Goal: Information Seeking & Learning: Learn about a topic

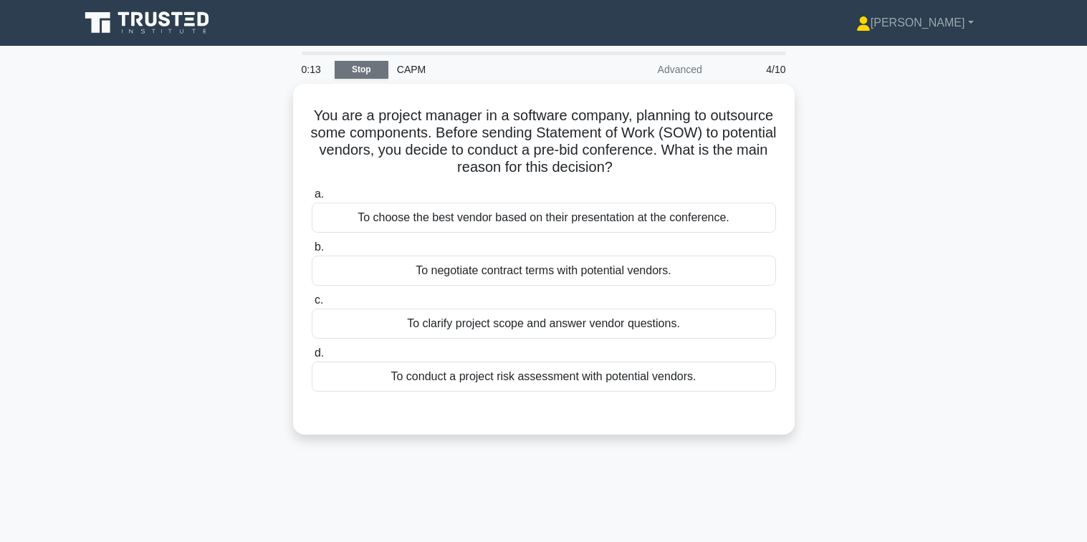
click at [360, 69] on link "Stop" at bounding box center [362, 70] width 54 height 18
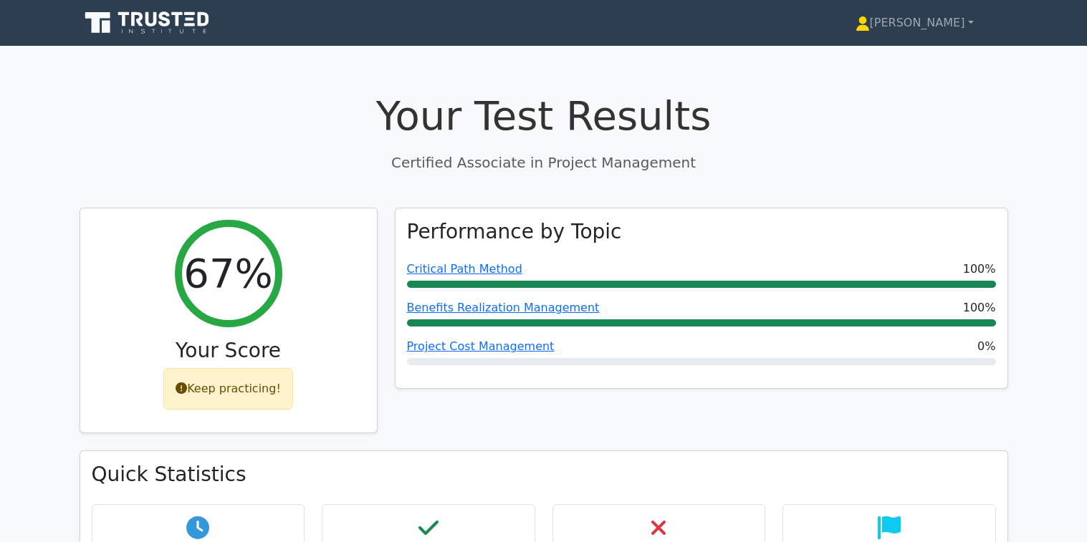
click at [143, 27] on icon at bounding box center [149, 22] width 138 height 27
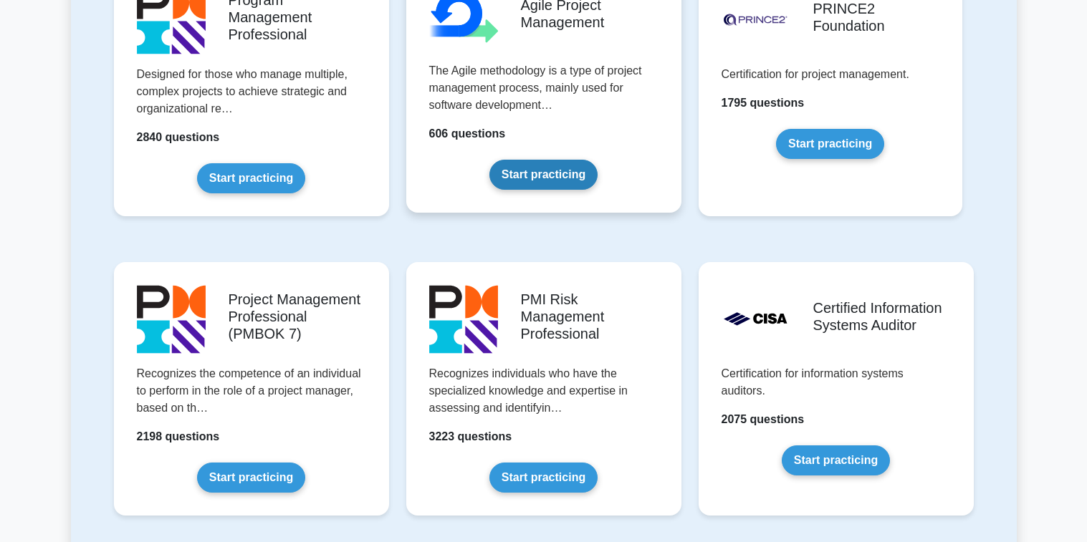
scroll to position [1003, 0]
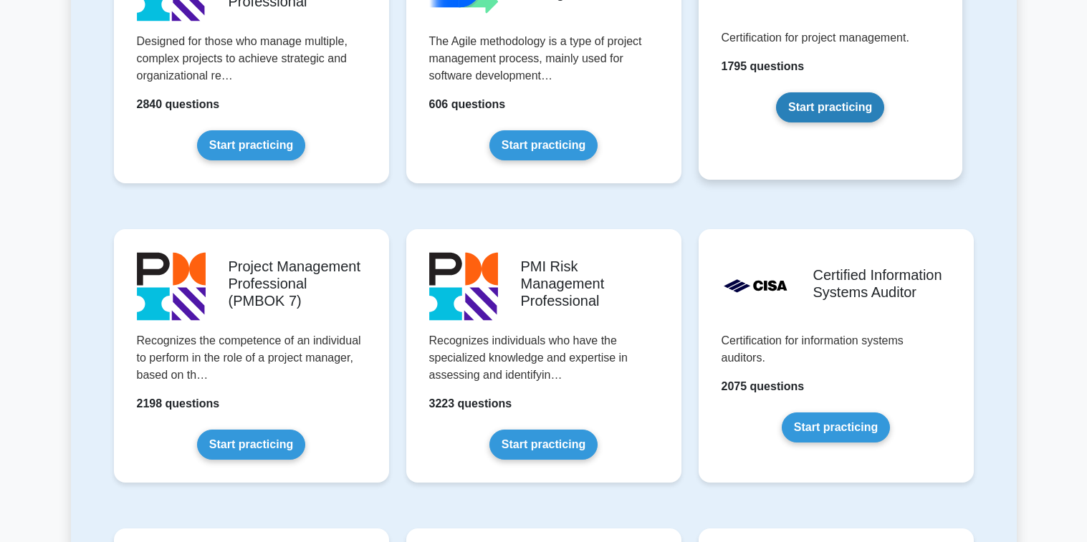
click at [856, 107] on link "Start practicing" at bounding box center [830, 107] width 108 height 30
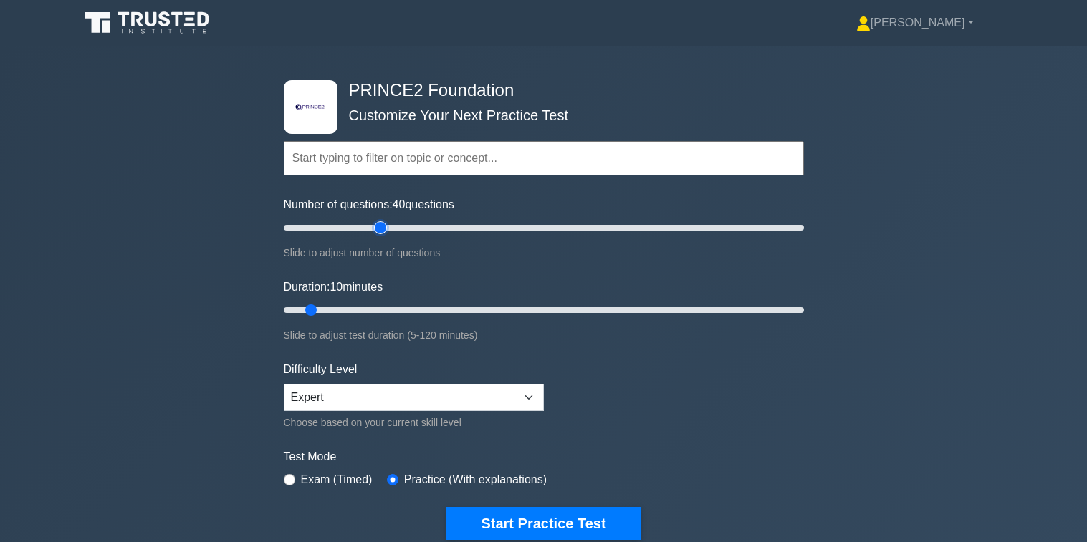
type input "40"
click at [375, 228] on input "Number of questions: 40 questions" at bounding box center [544, 227] width 520 height 17
drag, startPoint x: 312, startPoint y: 311, endPoint x: 377, endPoint y: 312, distance: 65.2
type input "25"
click at [377, 312] on input "Duration: 25 minutes" at bounding box center [544, 310] width 520 height 17
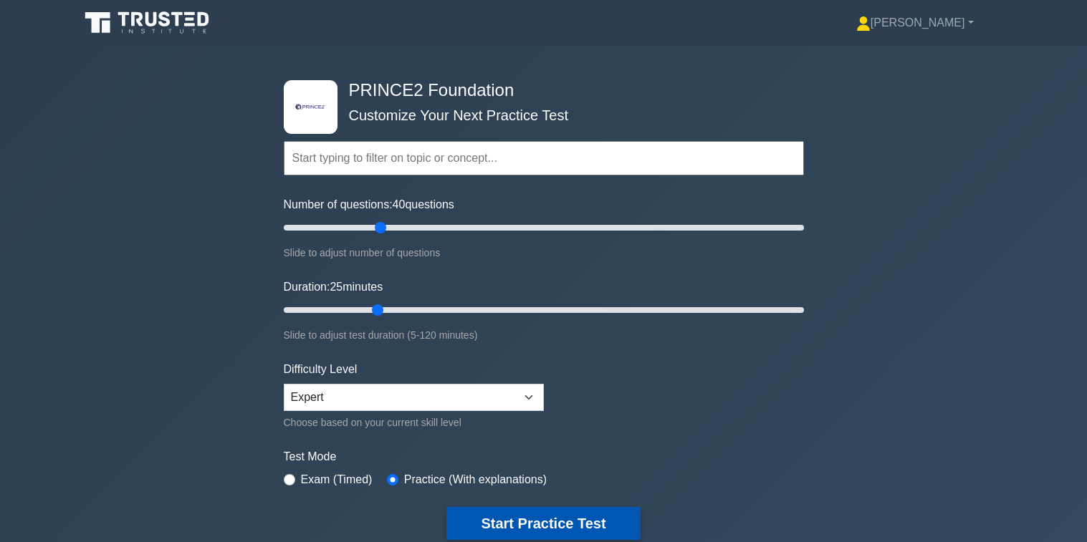
click at [572, 528] on button "Start Practice Test" at bounding box center [542, 523] width 193 height 33
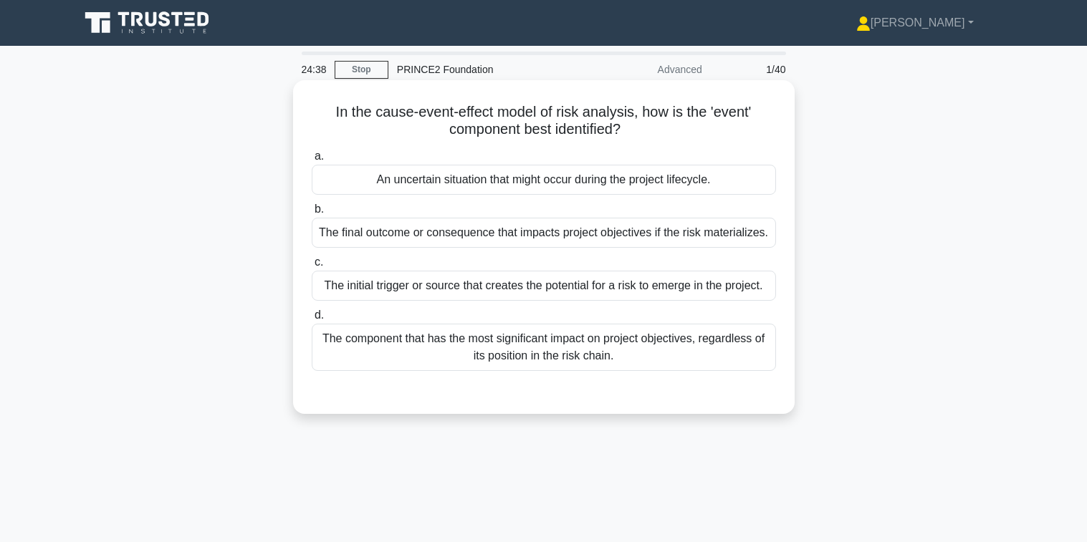
click at [496, 181] on div "An uncertain situation that might occur during the project lifecycle." at bounding box center [544, 180] width 464 height 30
click at [312, 161] on input "a. An uncertain situation that might occur during the project lifecycle." at bounding box center [312, 156] width 0 height 9
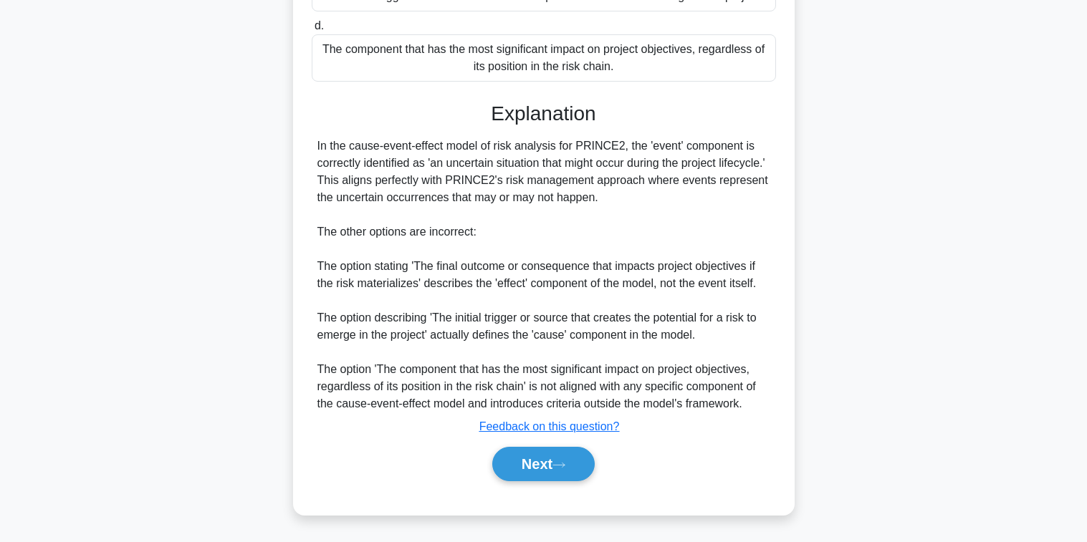
scroll to position [290, 0]
click at [547, 469] on button "Next" at bounding box center [543, 464] width 102 height 34
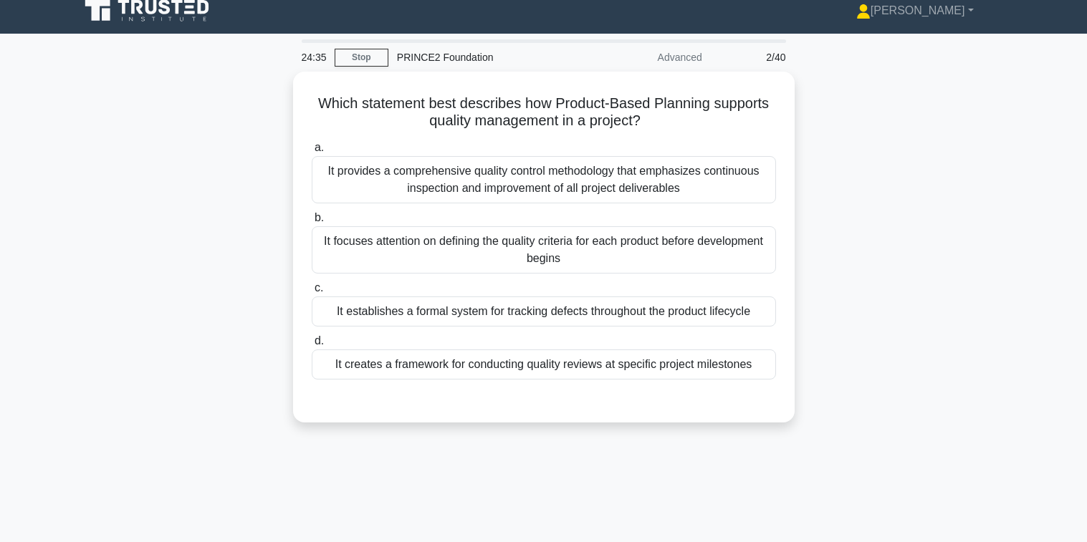
scroll to position [0, 0]
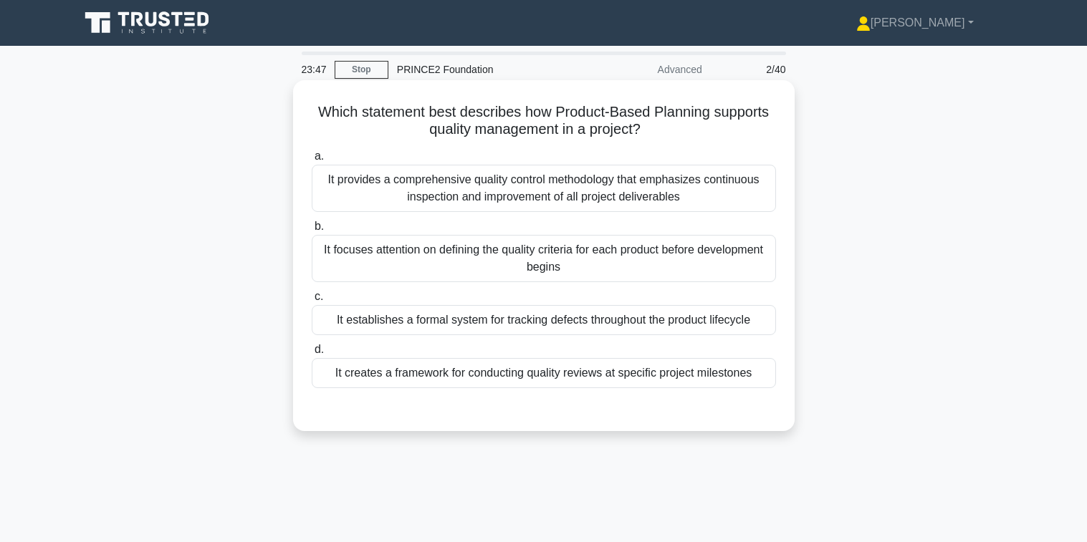
click at [560, 380] on div "It creates a framework for conducting quality reviews at specific project miles…" at bounding box center [544, 373] width 464 height 30
click at [312, 355] on input "d. It creates a framework for conducting quality reviews at specific project mi…" at bounding box center [312, 349] width 0 height 9
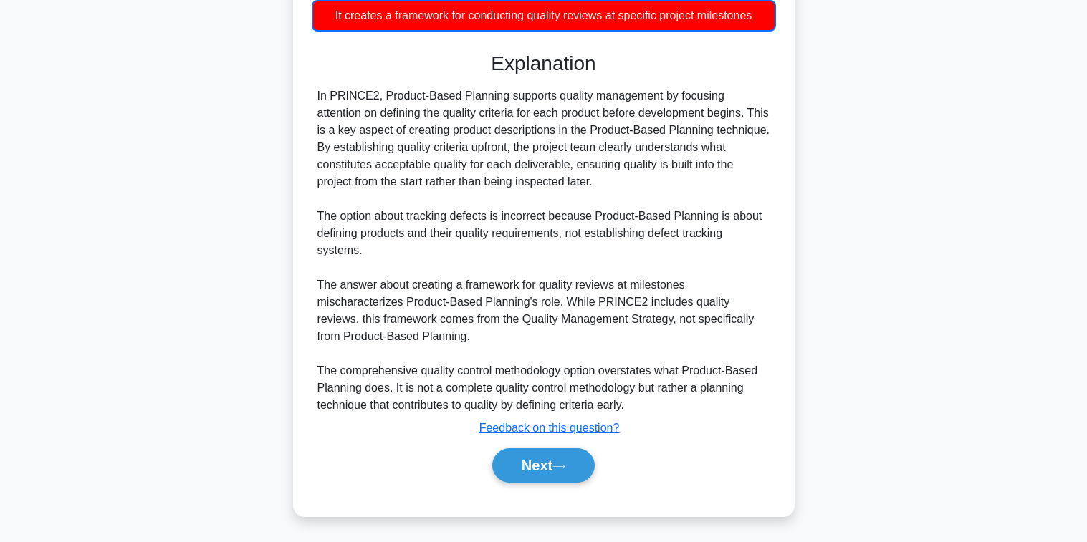
scroll to position [360, 0]
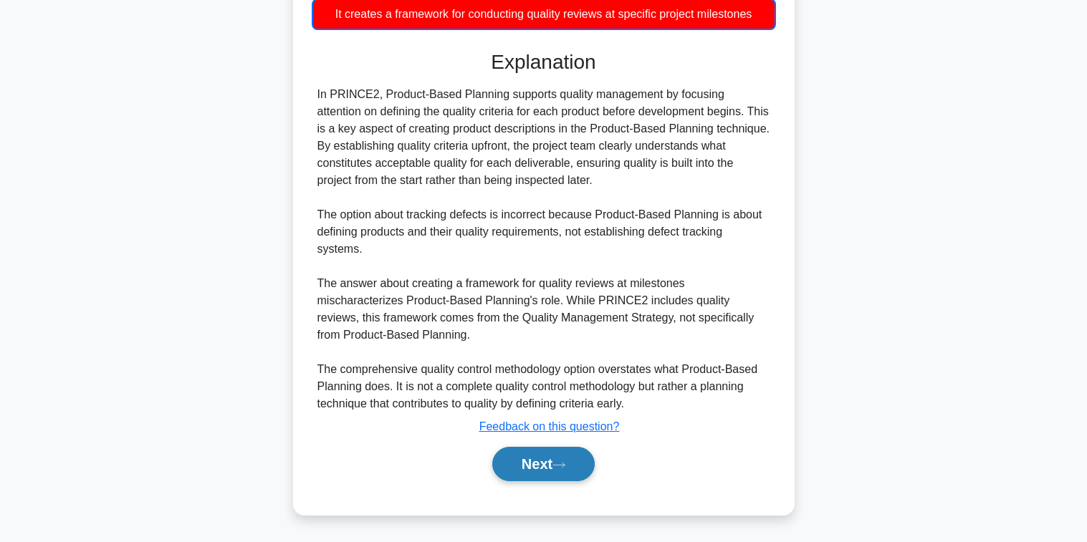
click at [556, 461] on button "Next" at bounding box center [543, 464] width 102 height 34
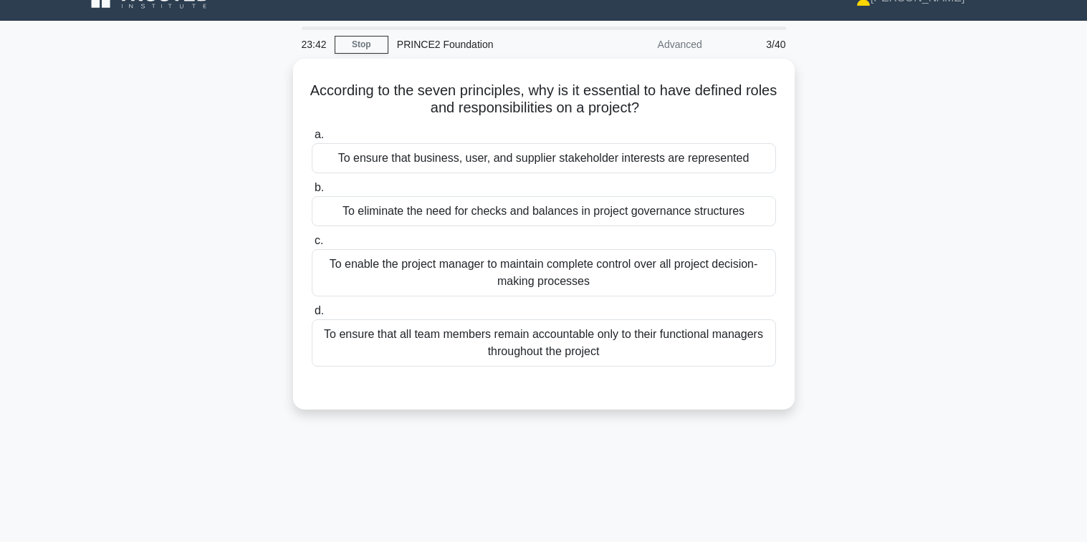
scroll to position [0, 0]
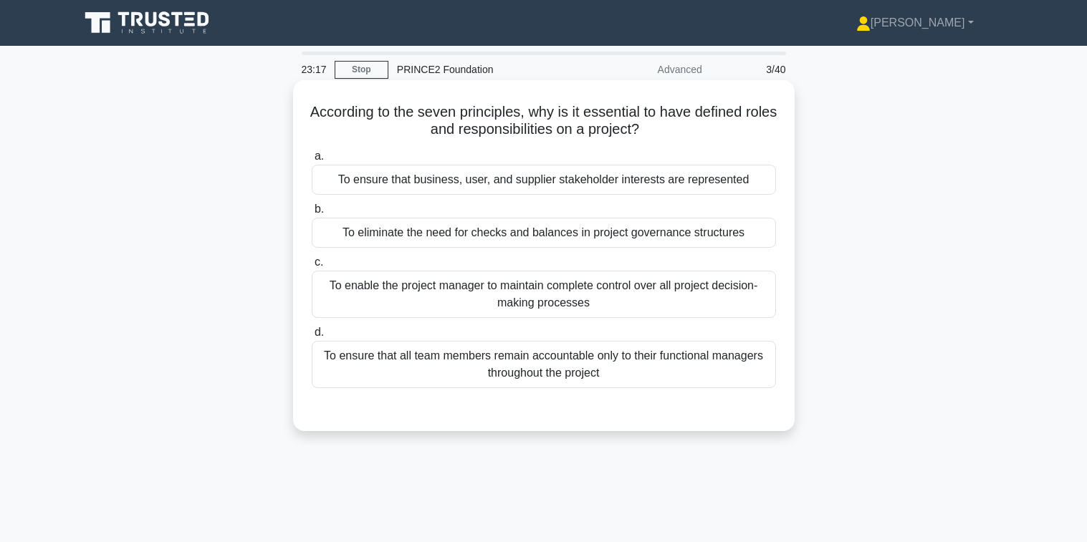
click at [522, 176] on div "To ensure that business, user, and supplier stakeholder interests are represent…" at bounding box center [544, 180] width 464 height 30
click at [312, 161] on input "a. To ensure that business, user, and supplier stakeholder interests are repres…" at bounding box center [312, 156] width 0 height 9
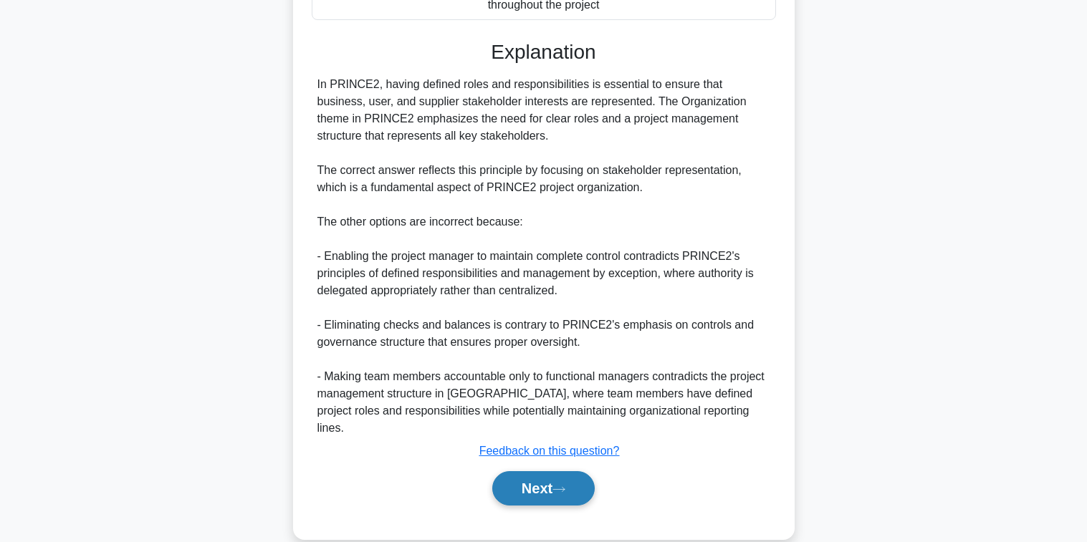
scroll to position [376, 0]
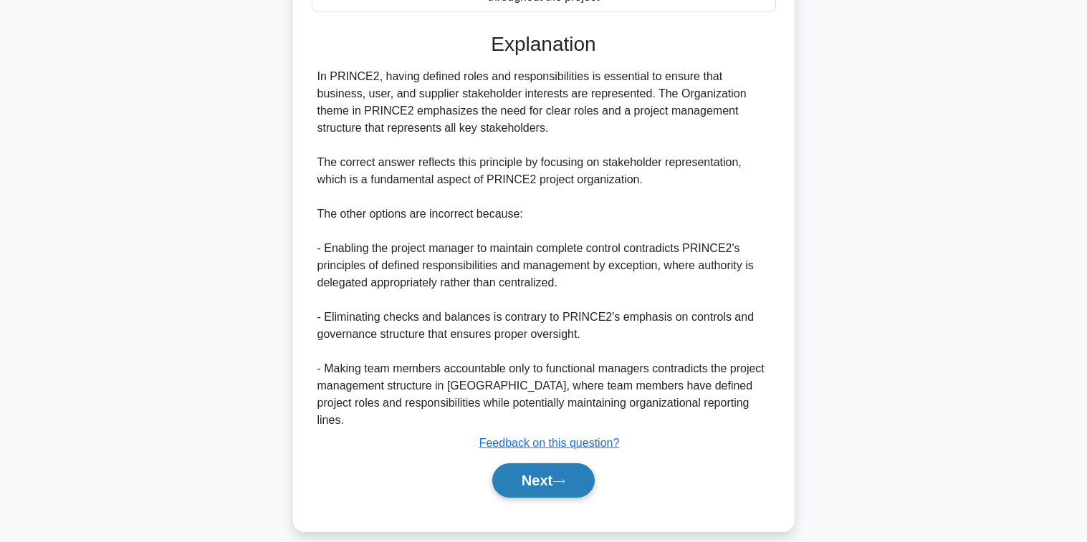
click at [559, 463] on button "Next" at bounding box center [543, 480] width 102 height 34
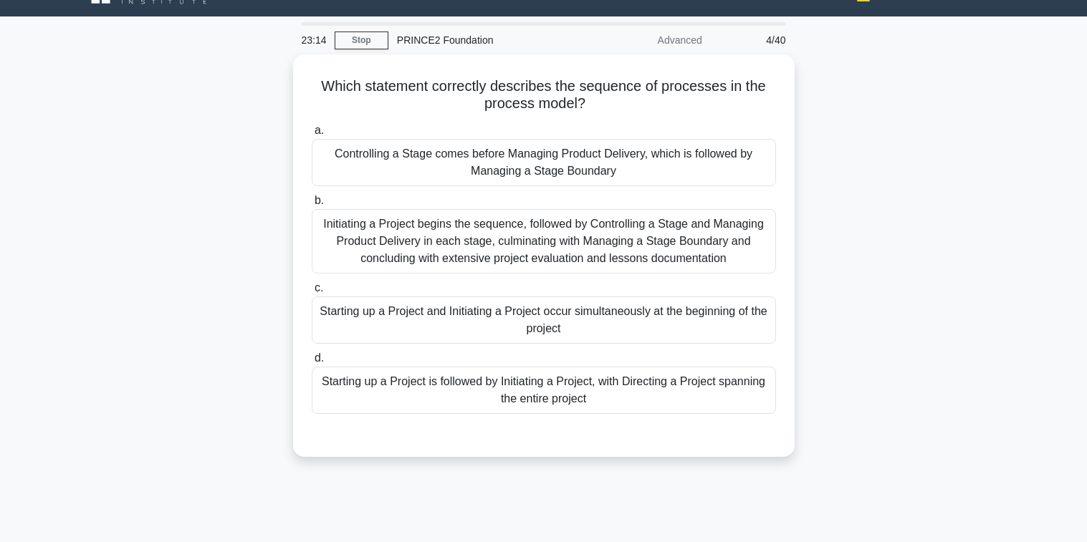
scroll to position [0, 0]
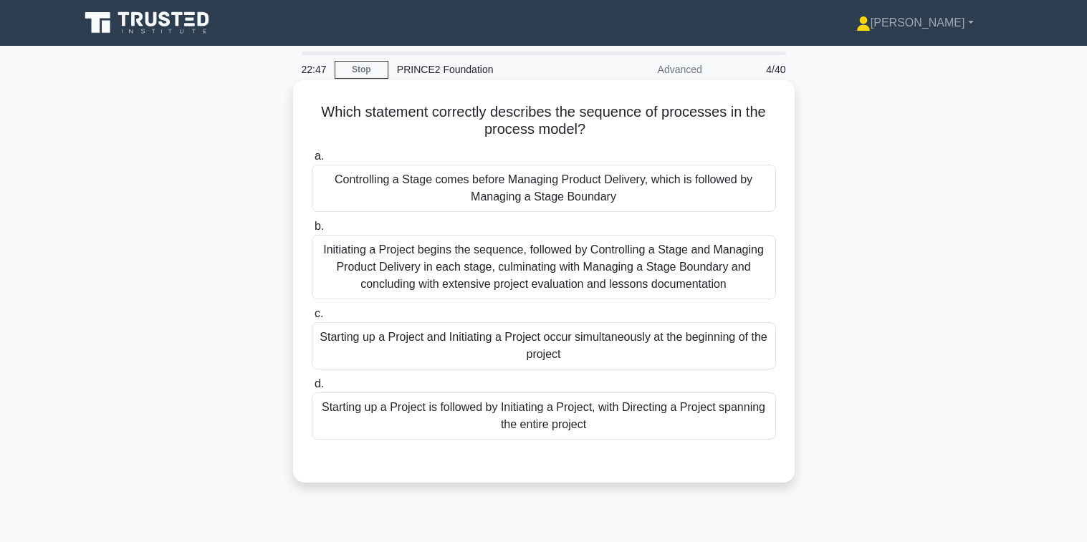
click at [585, 420] on div "Starting up a Project is followed by Initiating a Project, with Directing a Pro…" at bounding box center [544, 416] width 464 height 47
click at [312, 389] on input "d. Starting up a Project is followed by Initiating a Project, with Directing a …" at bounding box center [312, 384] width 0 height 9
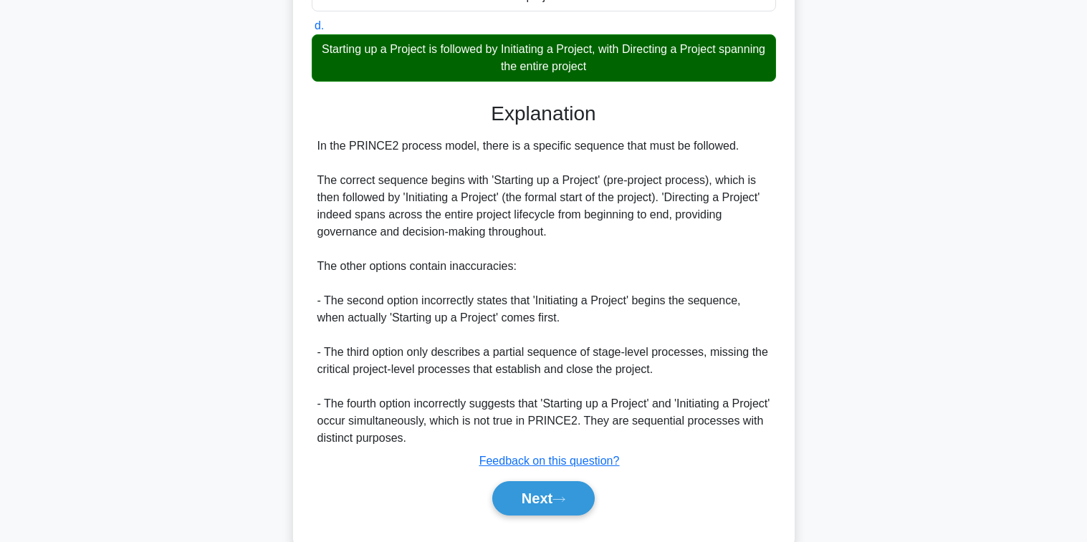
scroll to position [393, 0]
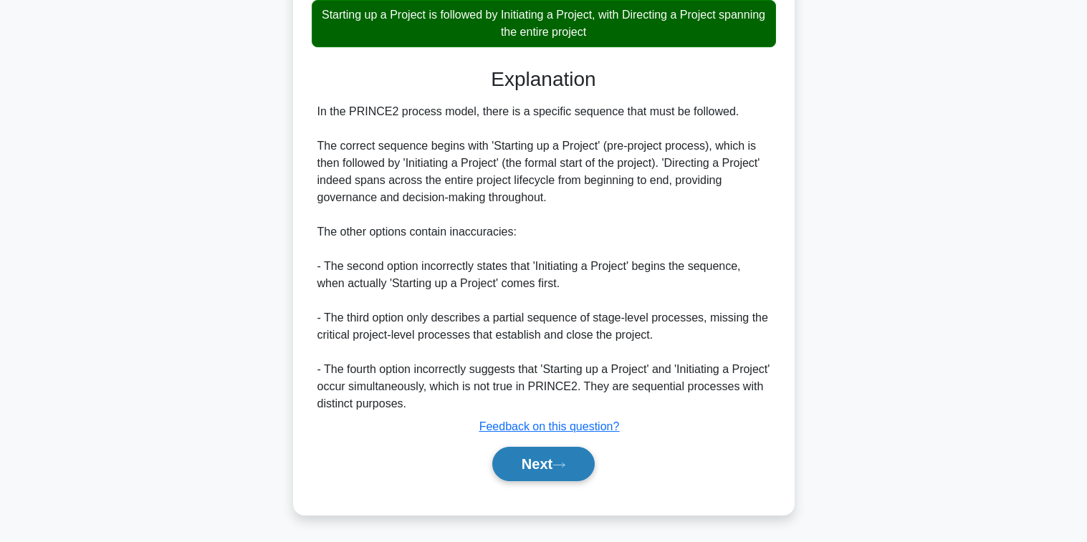
click at [549, 456] on button "Next" at bounding box center [543, 464] width 102 height 34
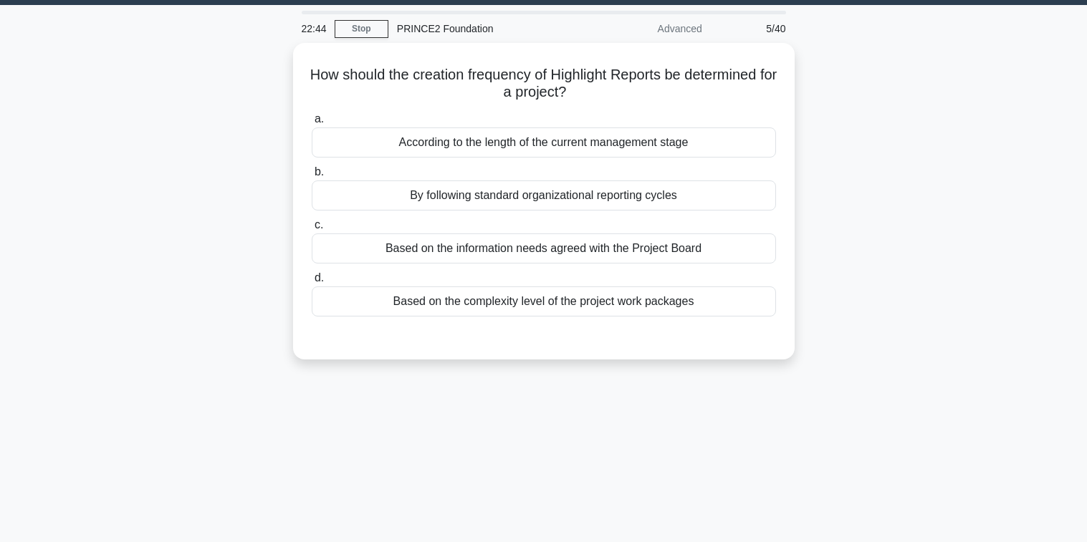
scroll to position [0, 0]
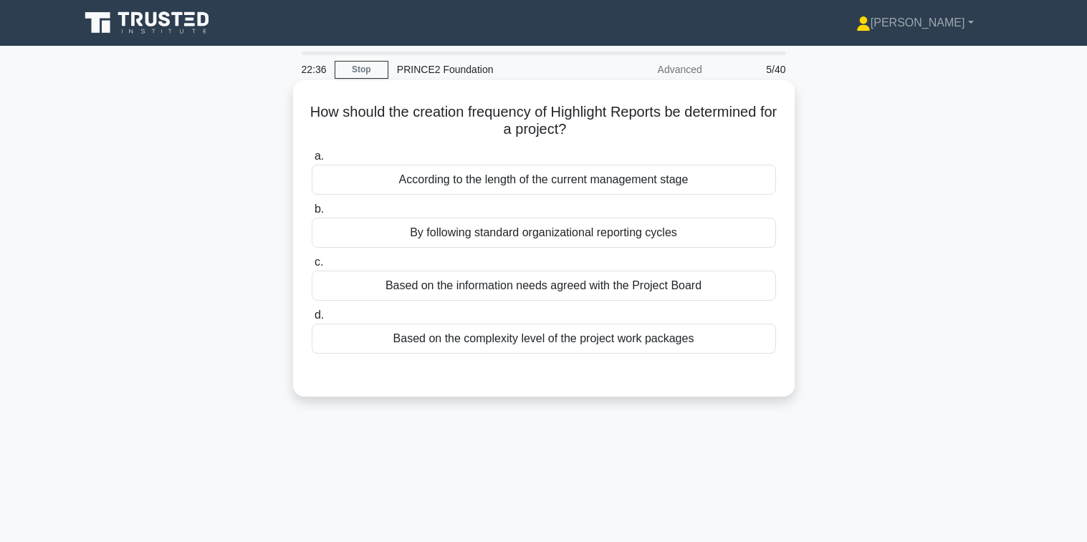
click at [550, 284] on div "Based on the information needs agreed with the Project Board" at bounding box center [544, 286] width 464 height 30
click at [312, 267] on input "c. Based on the information needs agreed with the Project Board" at bounding box center [312, 262] width 0 height 9
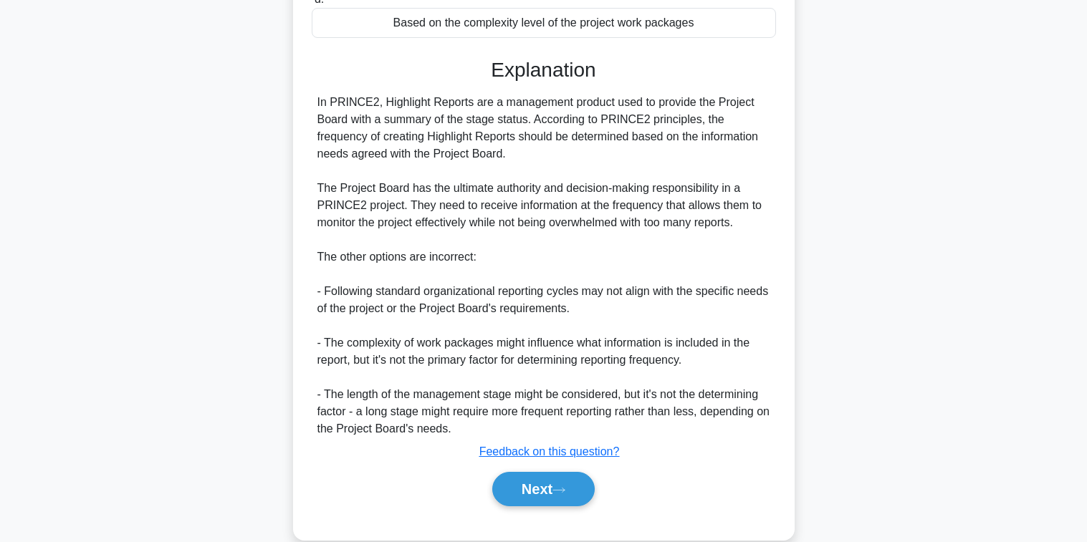
scroll to position [342, 0]
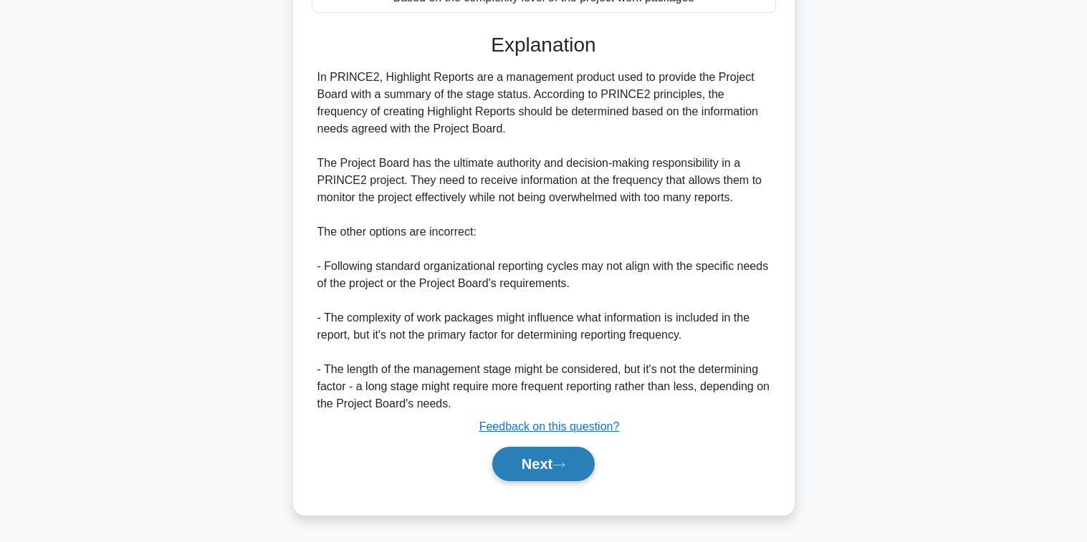
click at [535, 473] on button "Next" at bounding box center [543, 464] width 102 height 34
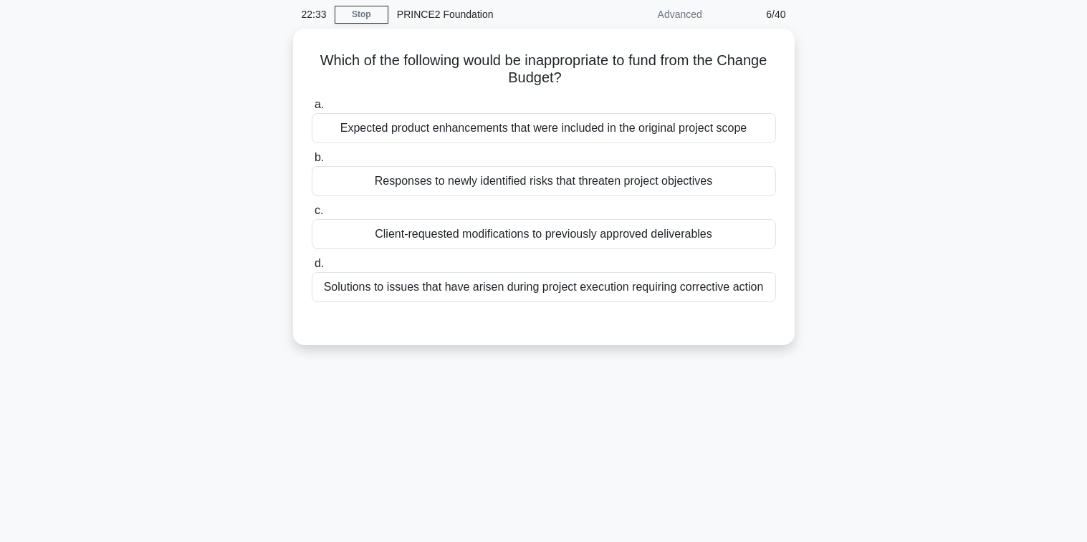
scroll to position [0, 0]
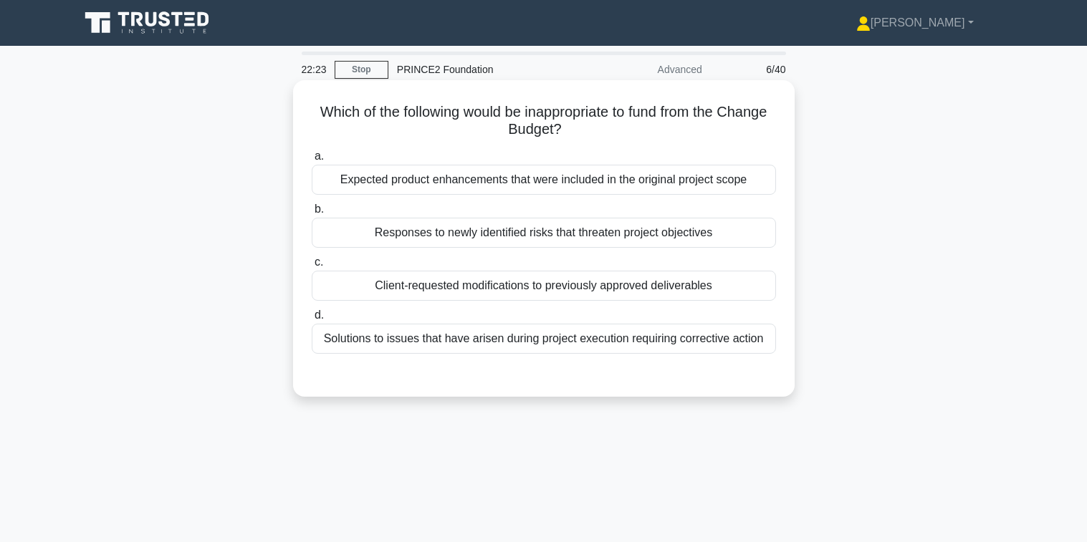
click at [469, 235] on div "Responses to newly identified risks that threaten project objectives" at bounding box center [544, 233] width 464 height 30
click at [312, 214] on input "b. Responses to newly identified risks that threaten project objectives" at bounding box center [312, 209] width 0 height 9
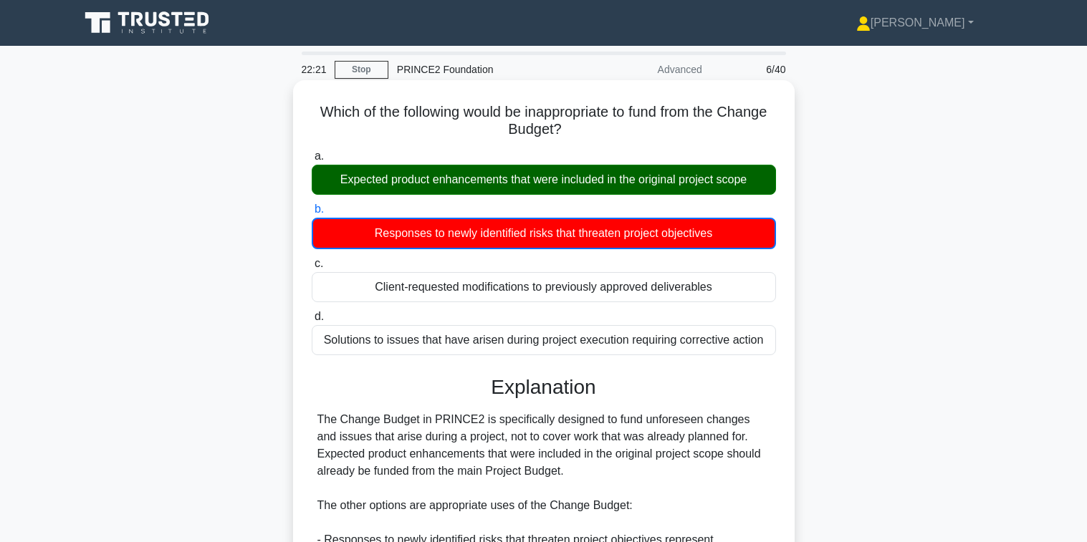
click at [507, 173] on div "Expected product enhancements that were included in the original project scope" at bounding box center [544, 180] width 464 height 30
click at [312, 161] on input "a. Expected product enhancements that were included in the original project sco…" at bounding box center [312, 156] width 0 height 9
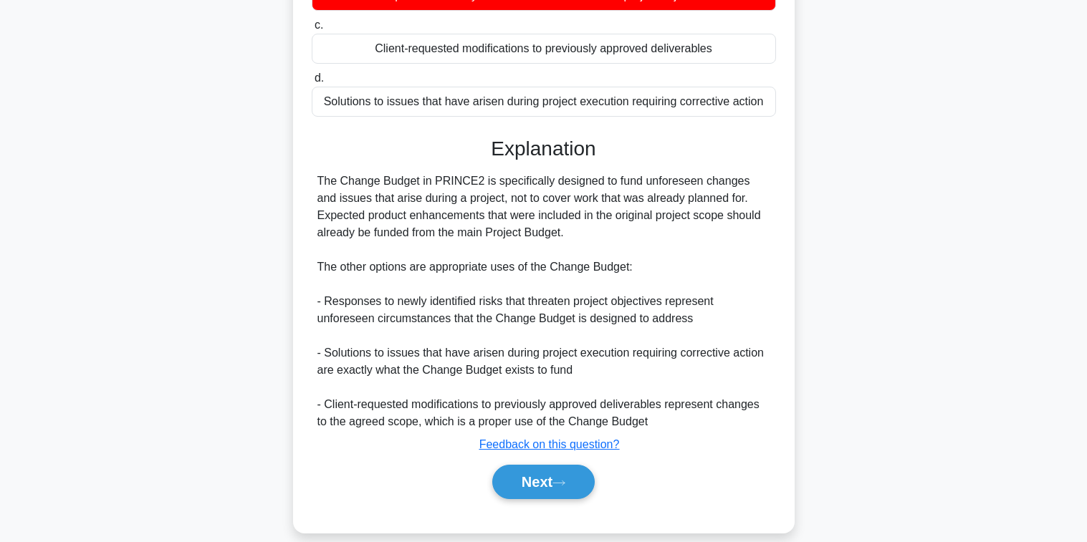
scroll to position [256, 0]
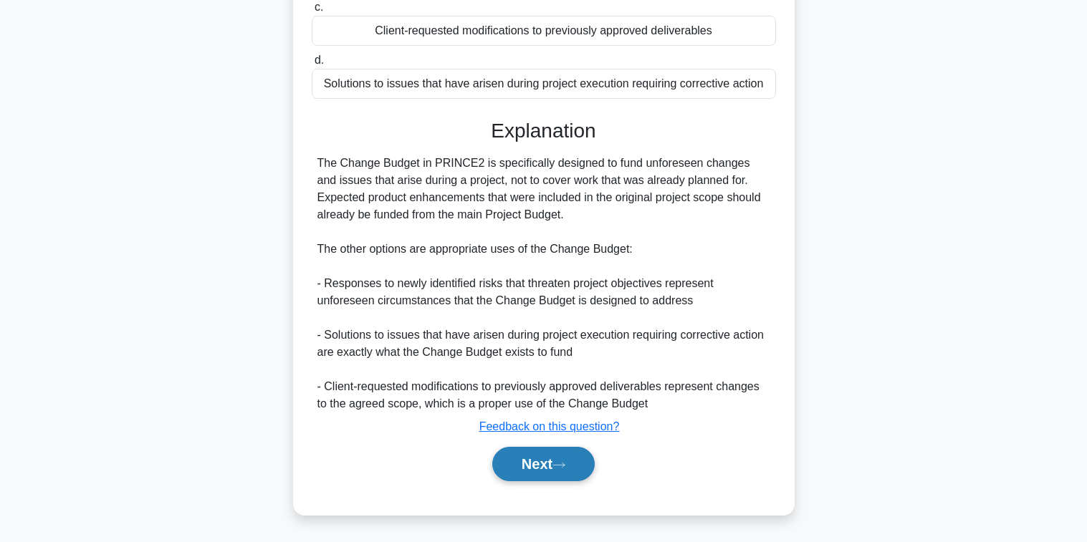
click at [536, 470] on button "Next" at bounding box center [543, 464] width 102 height 34
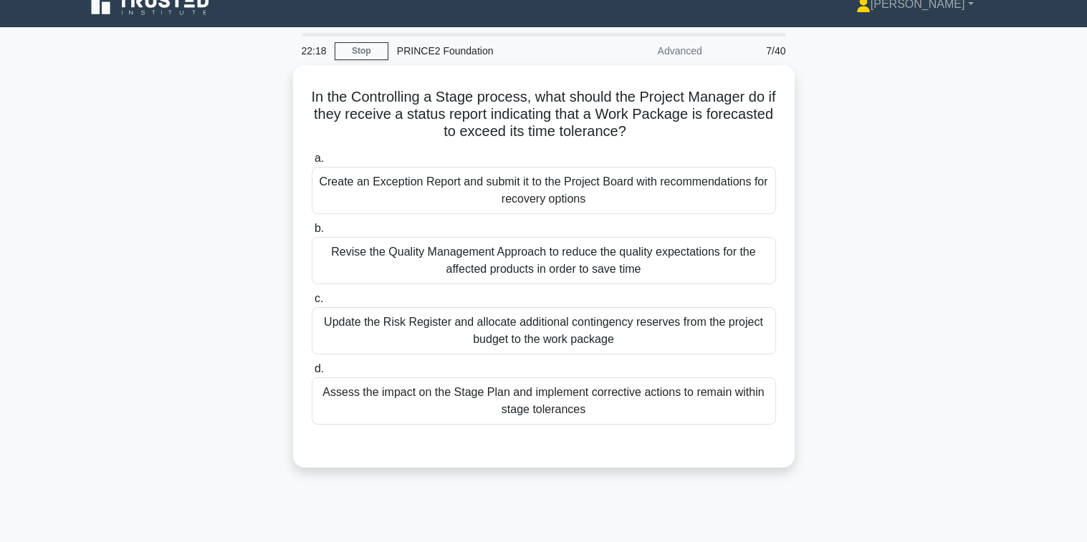
scroll to position [0, 0]
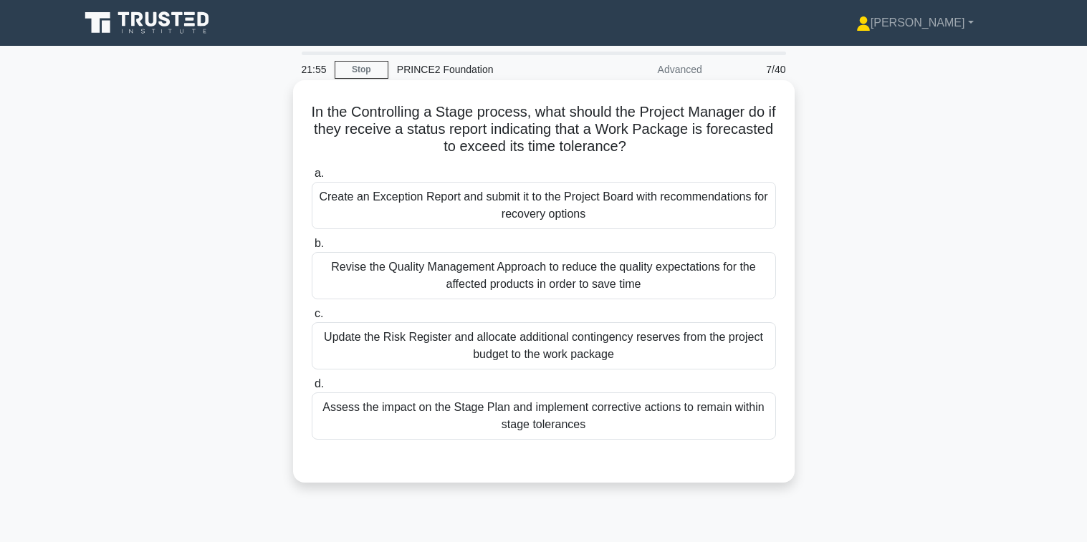
click at [438, 219] on div "Create an Exception Report and submit it to the Project Board with recommendati…" at bounding box center [544, 205] width 464 height 47
click at [312, 178] on input "a. Create an Exception Report and submit it to the Project Board with recommend…" at bounding box center [312, 173] width 0 height 9
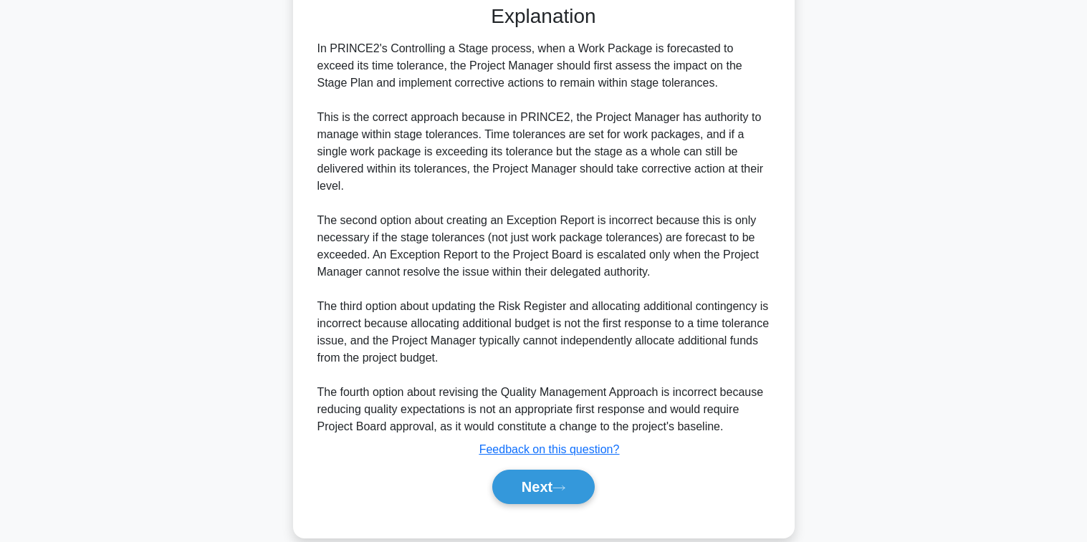
scroll to position [481, 0]
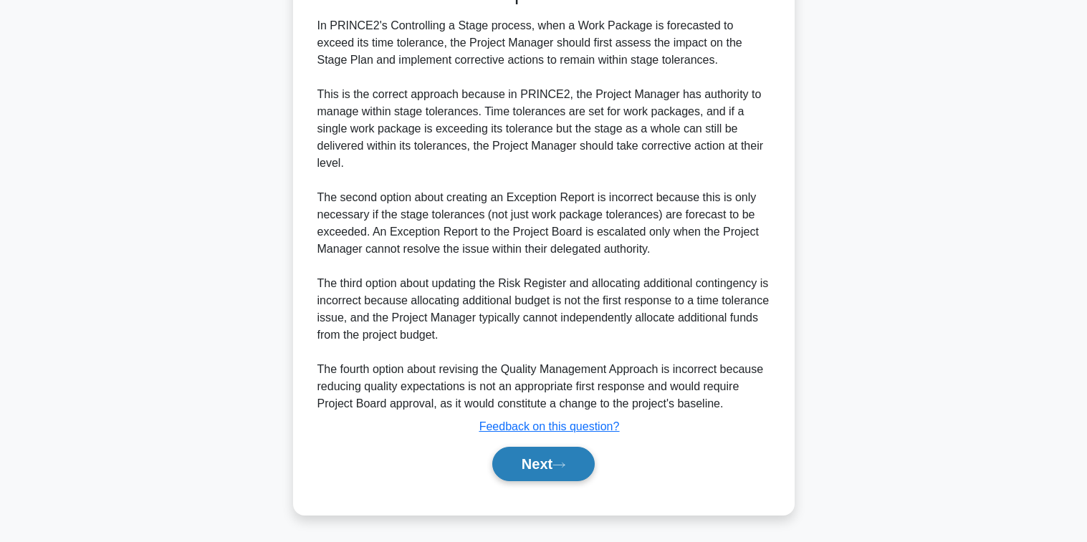
click at [523, 464] on button "Next" at bounding box center [543, 464] width 102 height 34
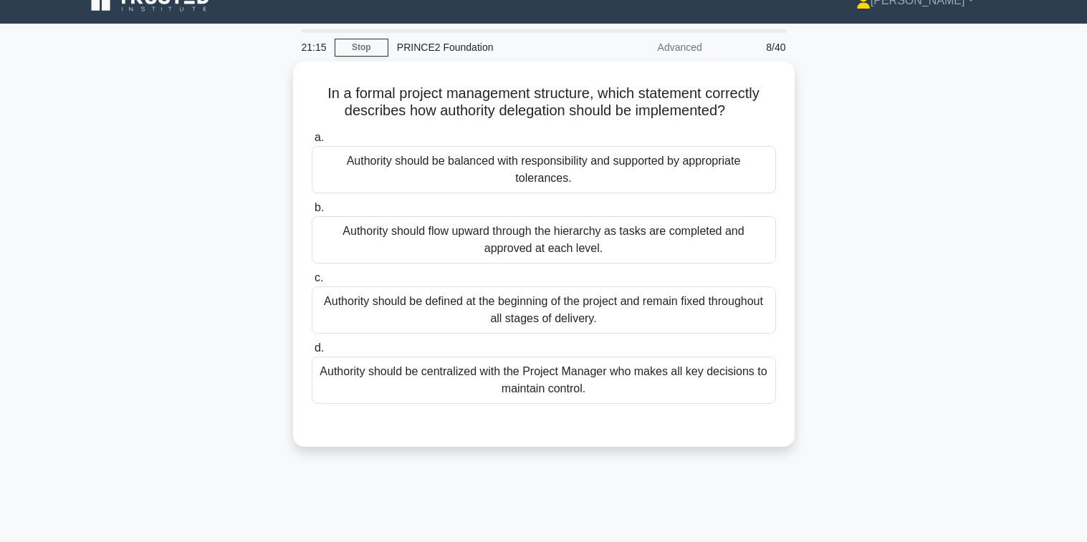
scroll to position [0, 0]
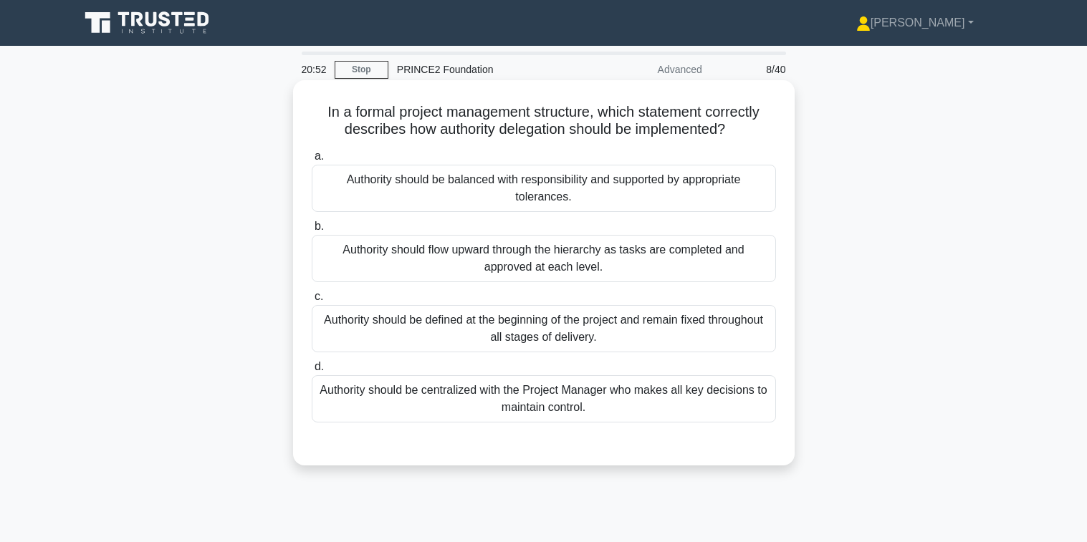
click at [515, 191] on div "Authority should be balanced with responsibility and supported by appropriate t…" at bounding box center [544, 188] width 464 height 47
click at [312, 161] on input "a. Authority should be balanced with responsibility and supported by appropriat…" at bounding box center [312, 156] width 0 height 9
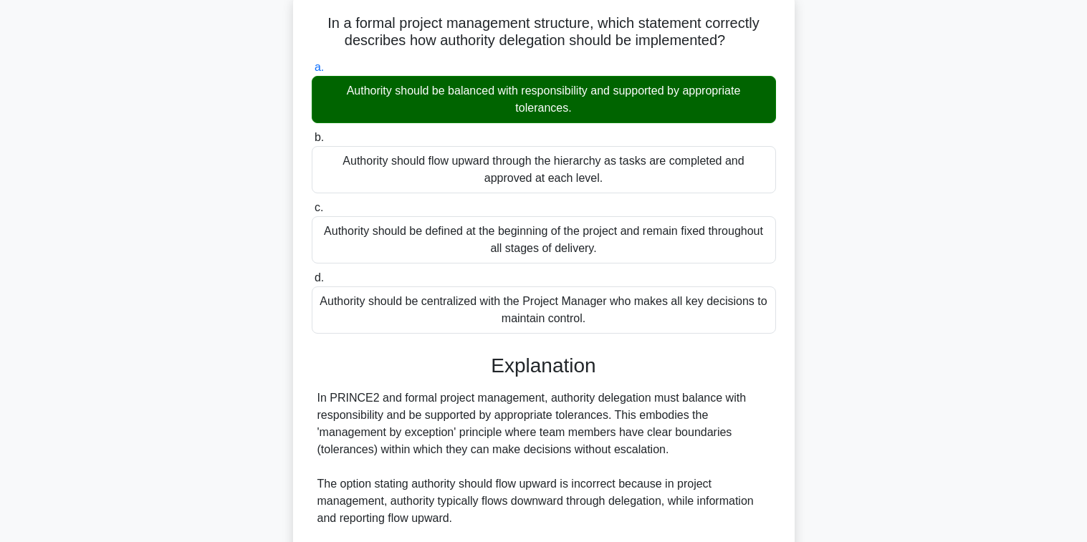
scroll to position [342, 0]
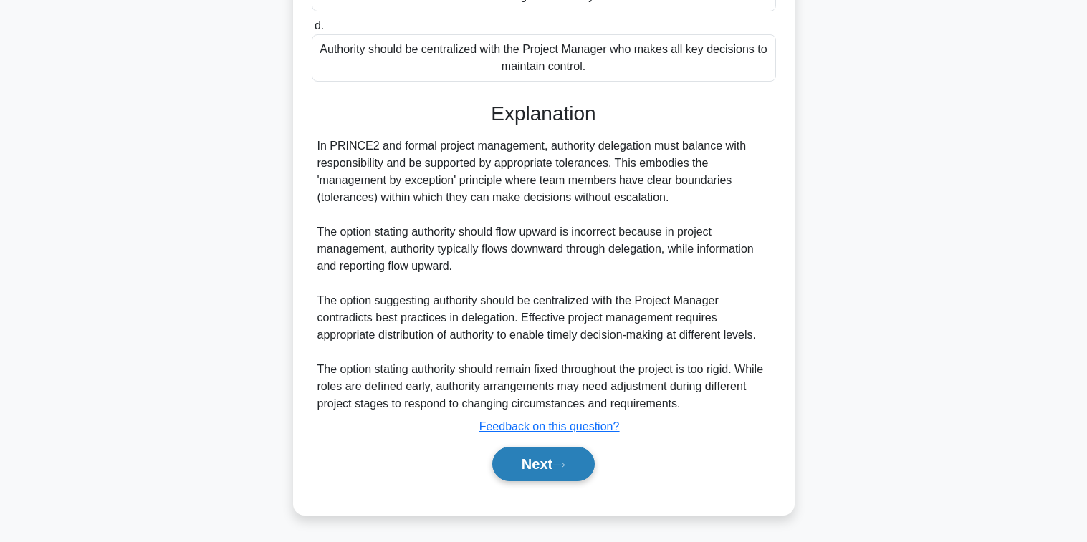
click at [533, 471] on button "Next" at bounding box center [543, 464] width 102 height 34
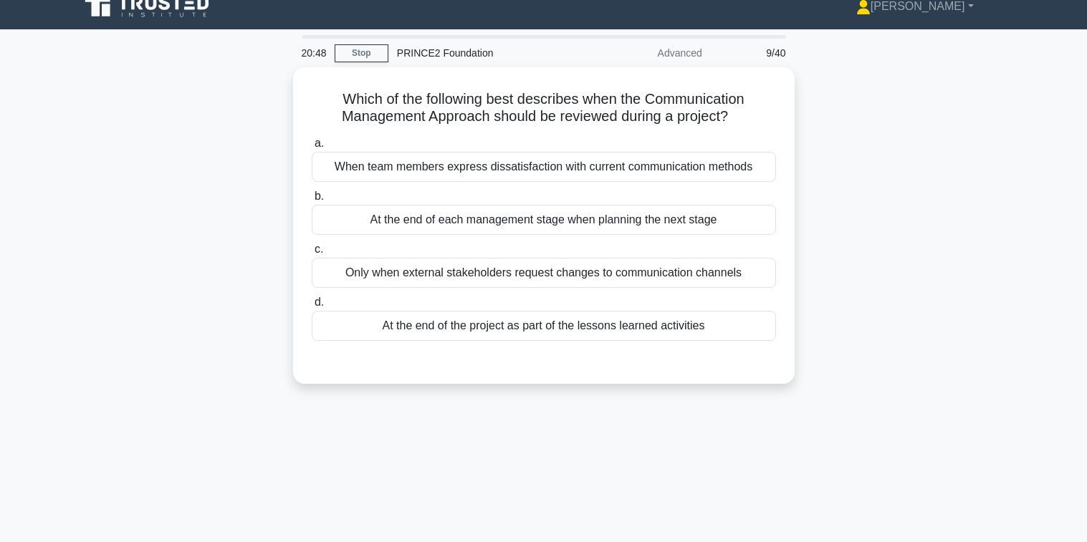
scroll to position [0, 0]
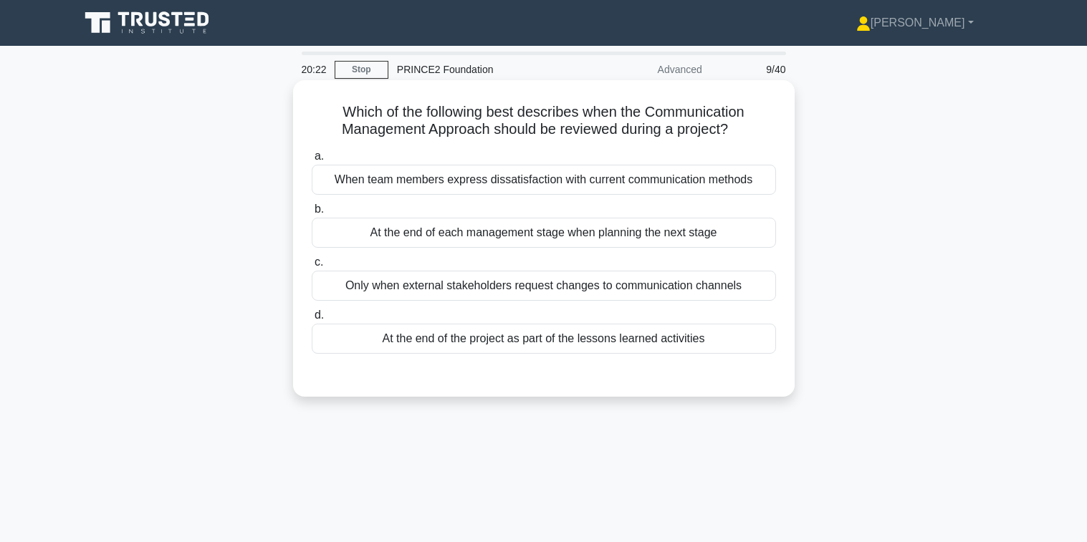
click at [464, 234] on div "At the end of each management stage when planning the next stage" at bounding box center [544, 233] width 464 height 30
click at [312, 214] on input "b. At the end of each management stage when planning the next stage" at bounding box center [312, 209] width 0 height 9
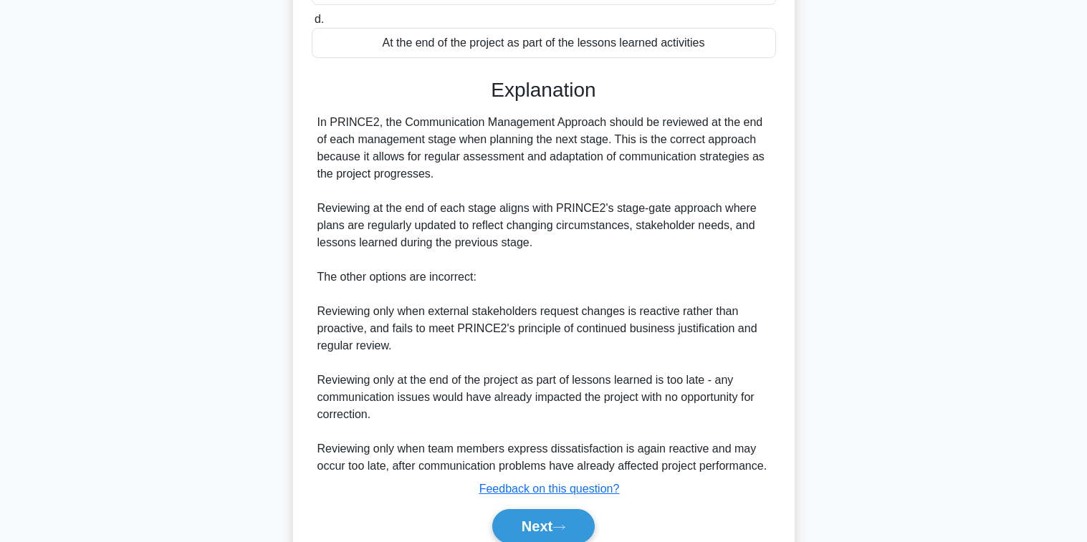
scroll to position [359, 0]
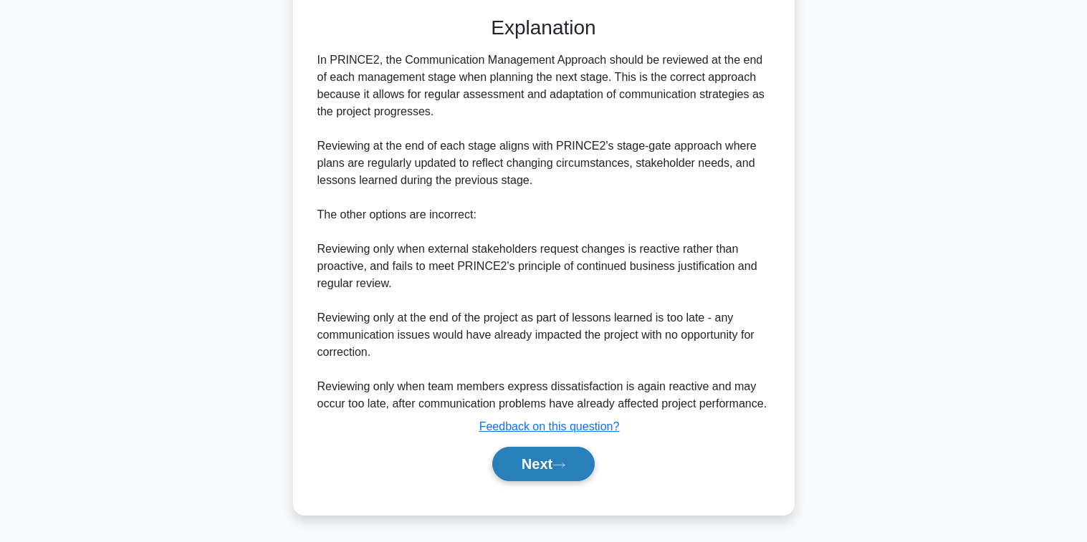
click at [562, 475] on button "Next" at bounding box center [543, 464] width 102 height 34
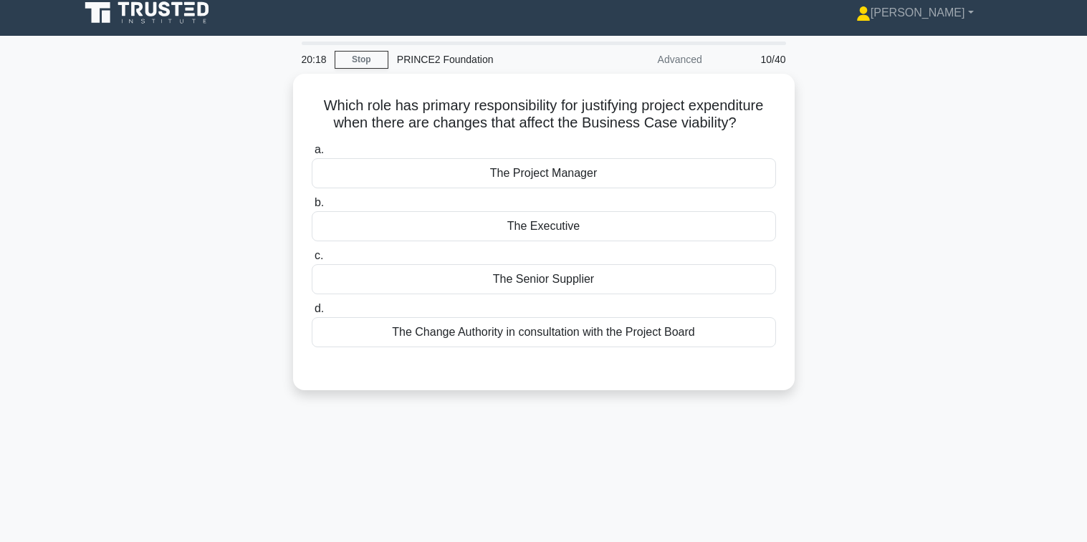
scroll to position [0, 0]
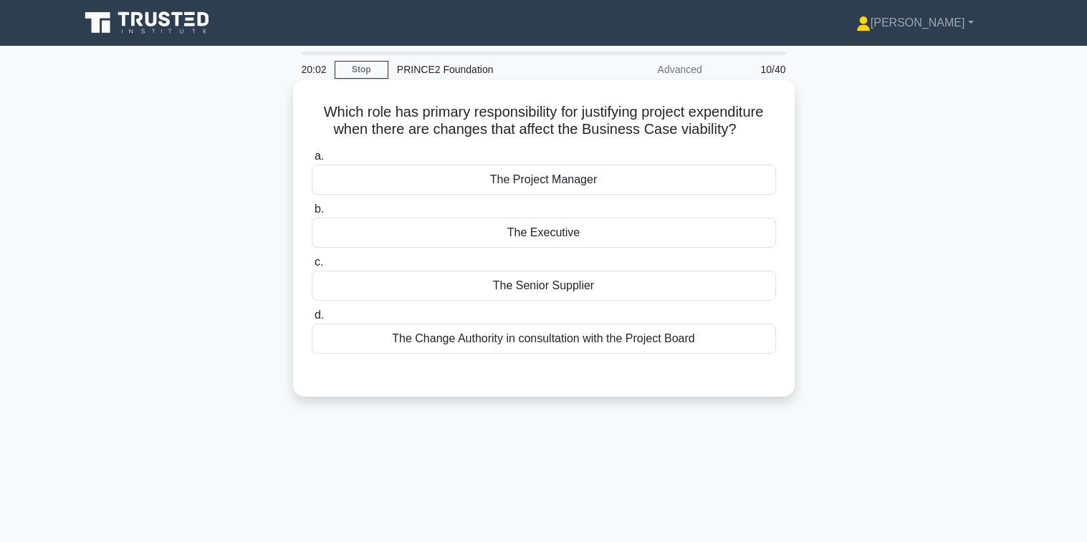
click at [536, 338] on div "The Change Authority in consultation with the Project Board" at bounding box center [544, 339] width 464 height 30
click at [312, 320] on input "d. The Change Authority in consultation with the Project Board" at bounding box center [312, 315] width 0 height 9
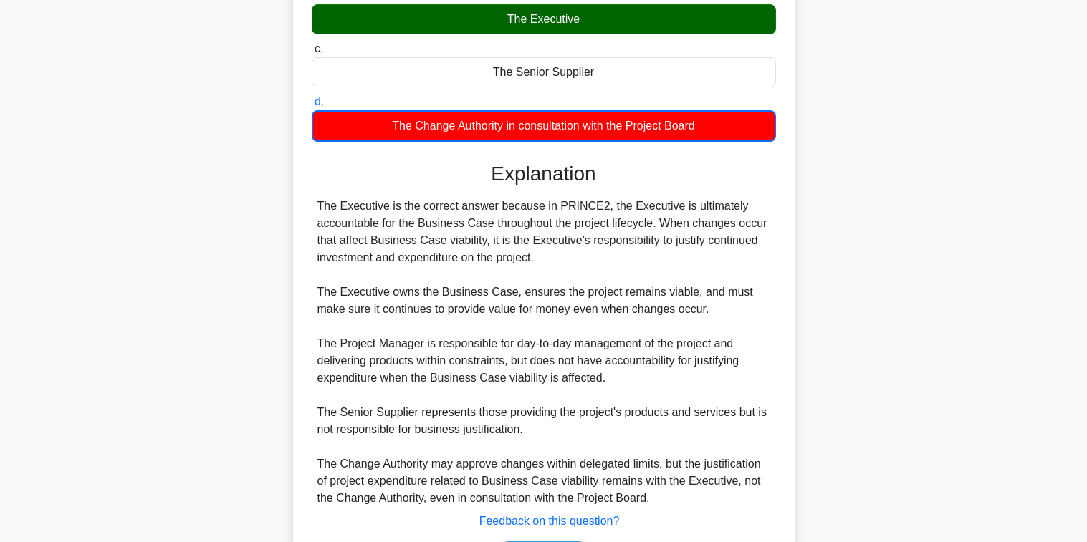
scroll to position [309, 0]
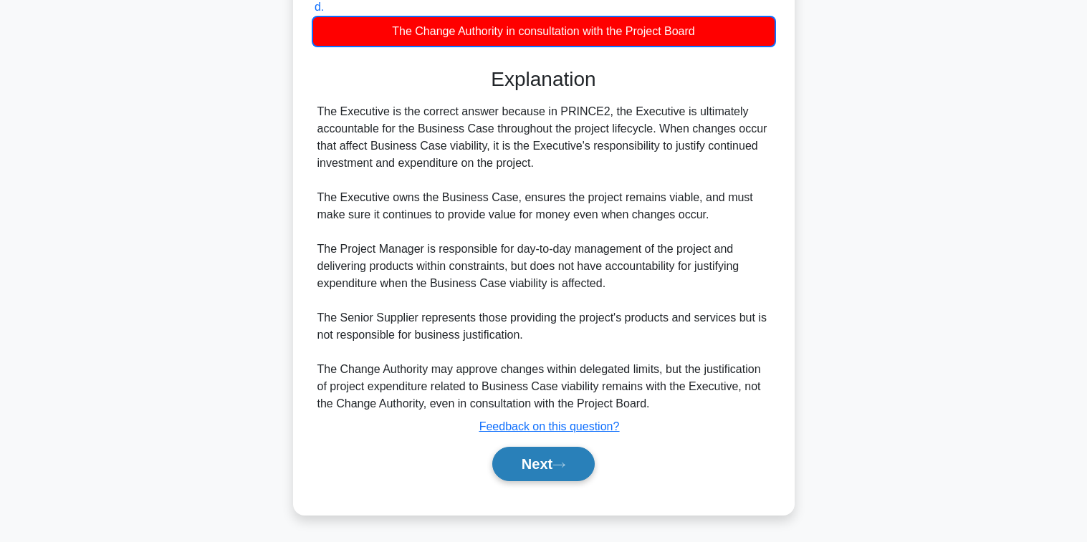
click at [561, 463] on icon at bounding box center [558, 465] width 13 height 8
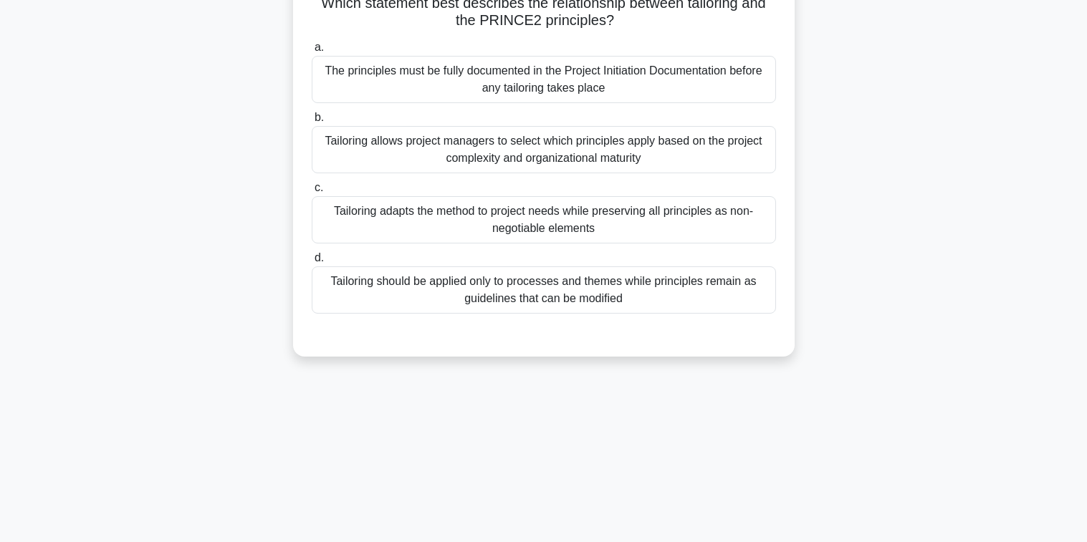
scroll to position [0, 0]
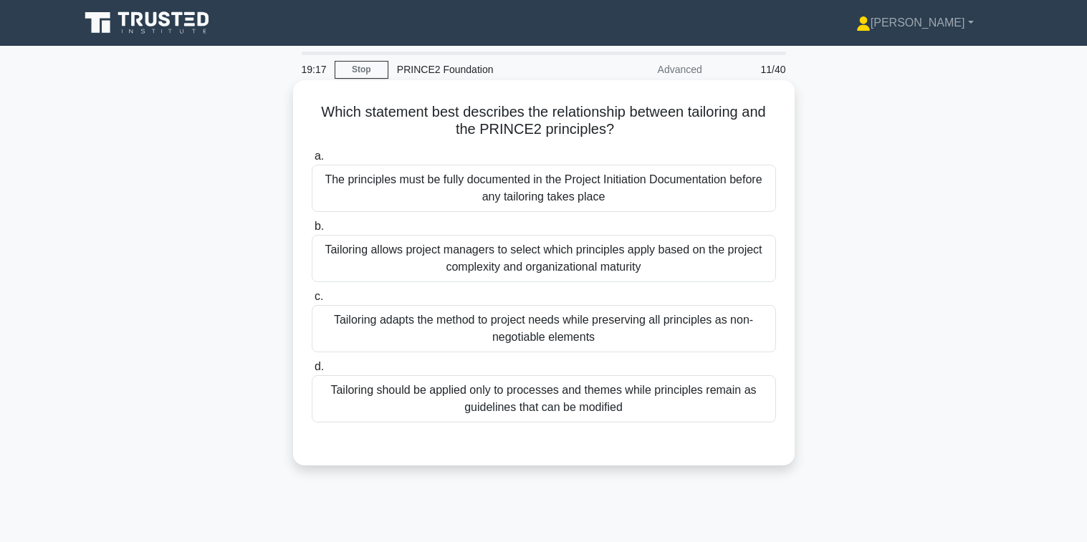
click at [557, 400] on div "Tailoring should be applied only to processes and themes while principles remai…" at bounding box center [544, 398] width 464 height 47
click at [312, 372] on input "d. Tailoring should be applied only to processes and themes while principles re…" at bounding box center [312, 366] width 0 height 9
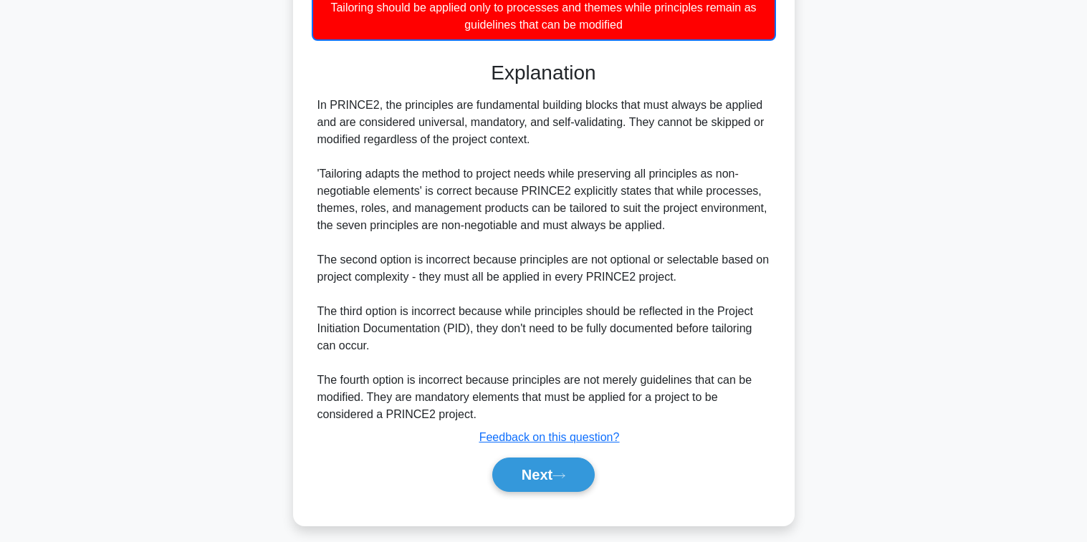
scroll to position [395, 0]
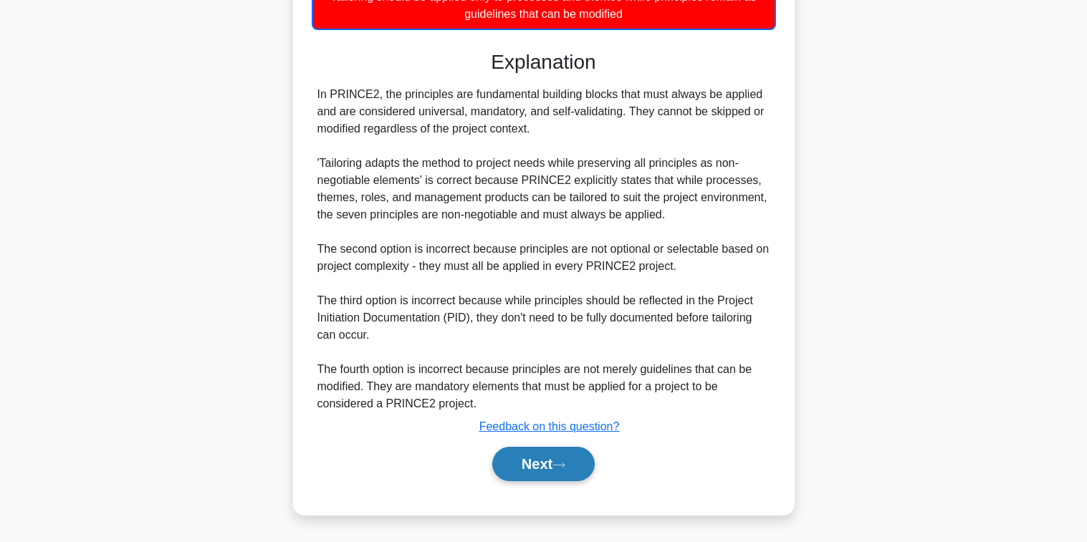
click at [560, 467] on icon at bounding box center [558, 465] width 13 height 8
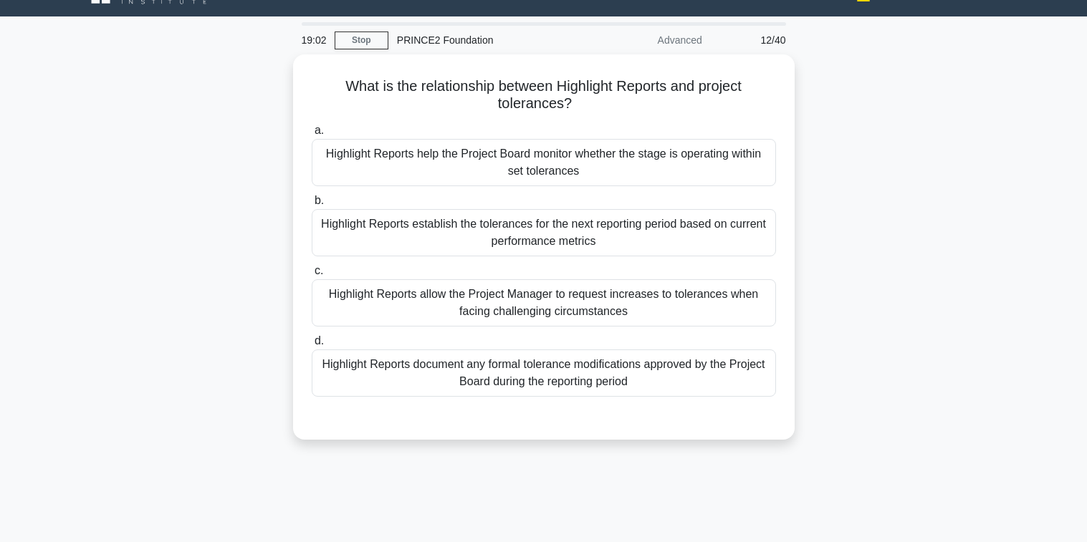
scroll to position [0, 0]
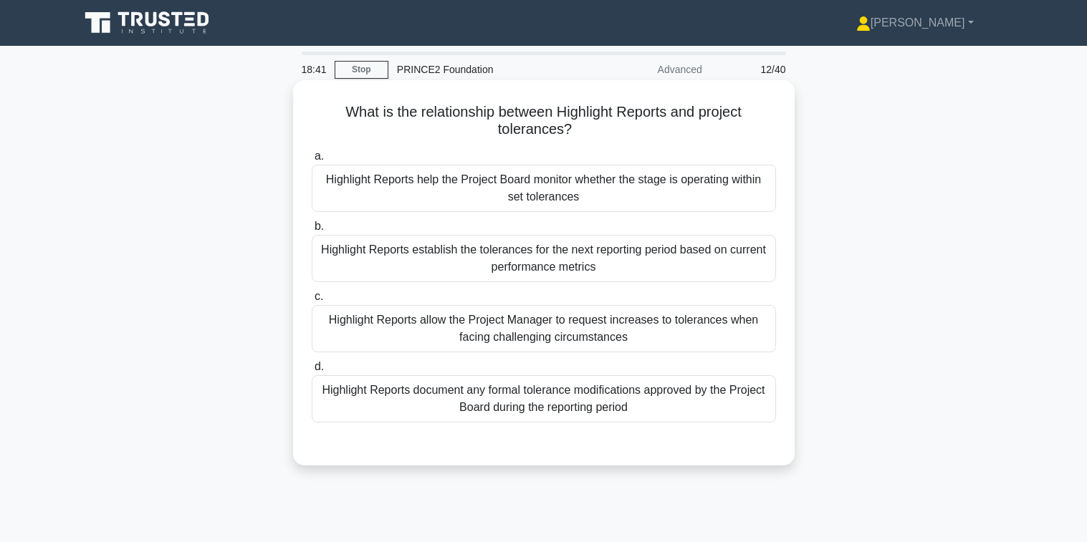
click at [473, 403] on div "Highlight Reports document any formal tolerance modifications approved by the P…" at bounding box center [544, 398] width 464 height 47
click at [312, 372] on input "d. Highlight Reports document any formal tolerance modifications approved by th…" at bounding box center [312, 366] width 0 height 9
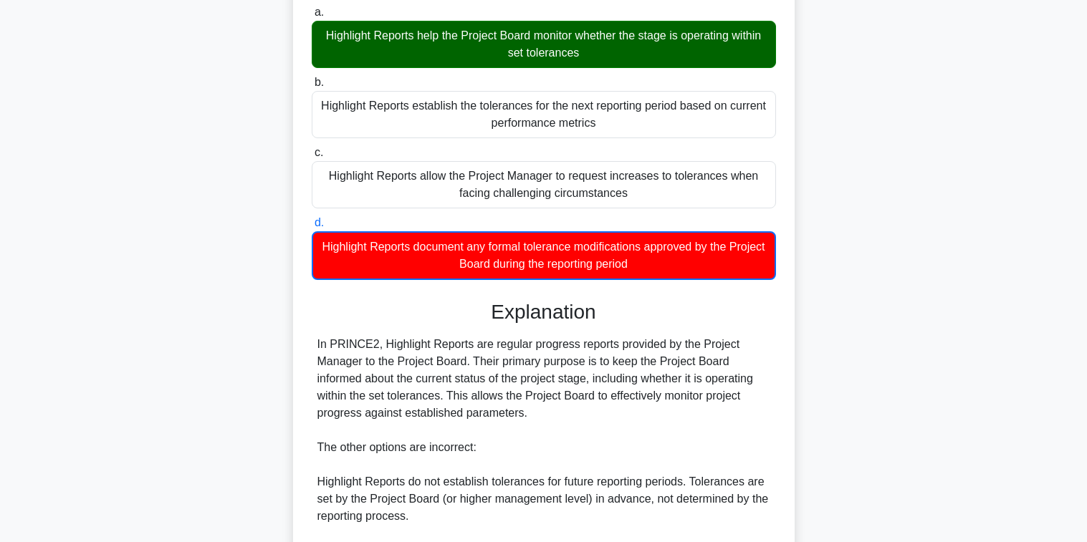
scroll to position [358, 0]
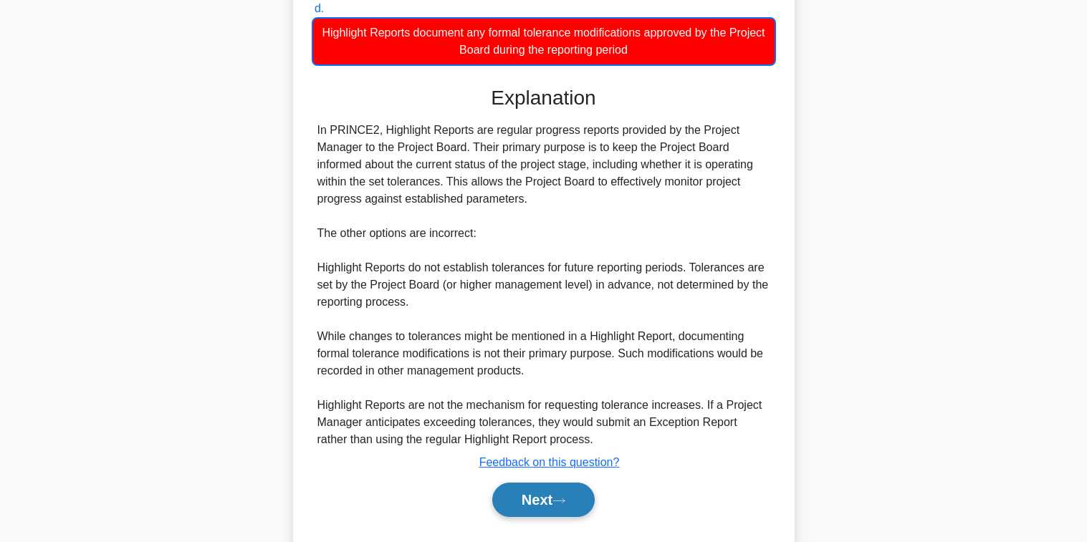
click at [562, 496] on button "Next" at bounding box center [543, 500] width 102 height 34
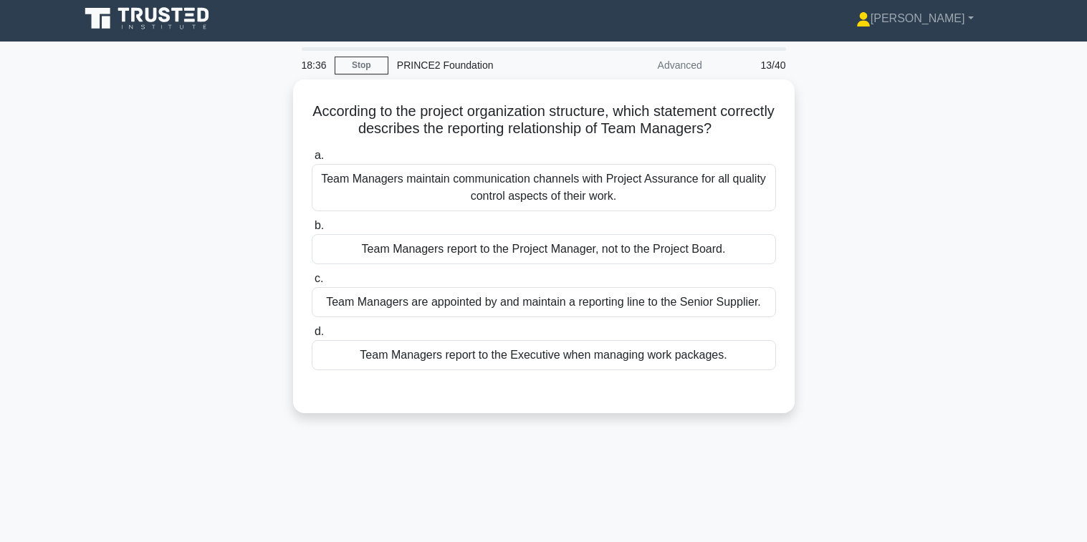
scroll to position [0, 0]
